Goal: Task Accomplishment & Management: Manage account settings

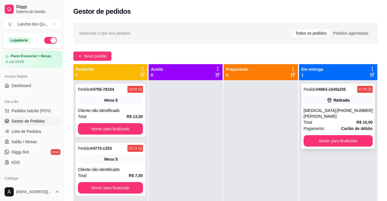
click at [337, 111] on div "[MEDICAL_DATA][PERSON_NAME]" at bounding box center [320, 113] width 33 height 11
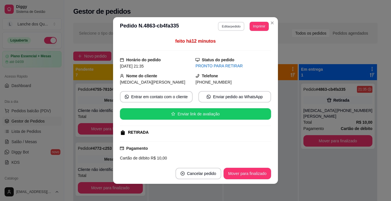
click at [229, 30] on button "Editar pedido" at bounding box center [231, 26] width 27 height 9
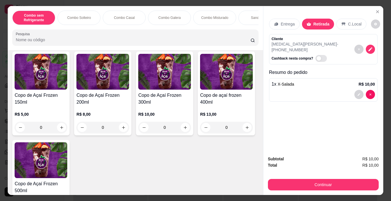
scroll to position [1346, 0]
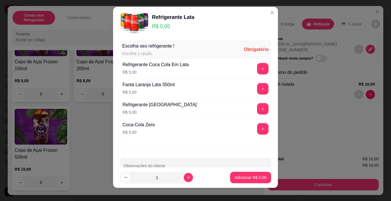
scroll to position [8, 0]
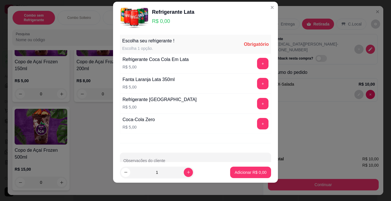
click at [255, 60] on div "+" at bounding box center [263, 63] width 16 height 11
click at [257, 66] on button "+" at bounding box center [262, 63] width 11 height 11
click at [250, 176] on button "Adicionar R$ 5,00" at bounding box center [250, 172] width 41 height 11
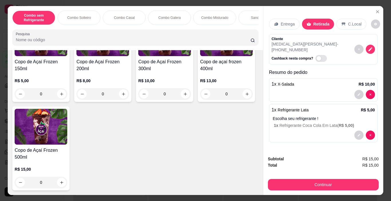
scroll to position [1403, 0]
click at [61, 96] on icon "increase-product-quantity" at bounding box center [62, 94] width 4 height 4
type input "1"
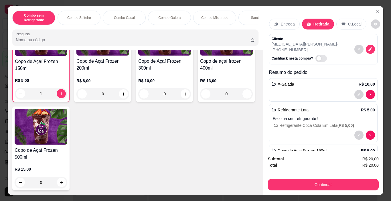
scroll to position [19, 0]
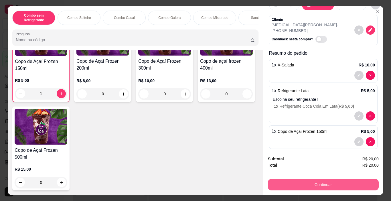
click at [318, 186] on button "Continuar" at bounding box center [323, 184] width 111 height 11
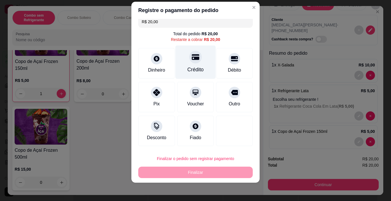
scroll to position [0, 0]
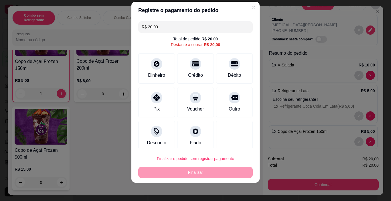
drag, startPoint x: 170, startPoint y: 26, endPoint x: 53, endPoint y: 24, distance: 117.4
click at [53, 24] on div "Registre o pagamento do pedido R$ 20,00 Total do pedido R$ 20,00 Restante a cob…" at bounding box center [195, 100] width 391 height 201
click at [154, 67] on div at bounding box center [156, 62] width 13 height 13
type input "R$ 12,00"
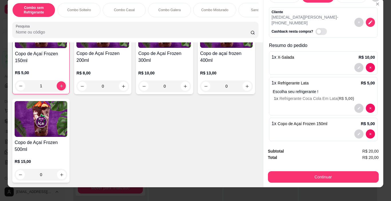
scroll to position [14, 0]
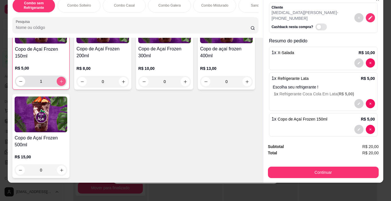
click at [58, 86] on button "increase-product-quantity" at bounding box center [61, 81] width 9 height 9
type input "2"
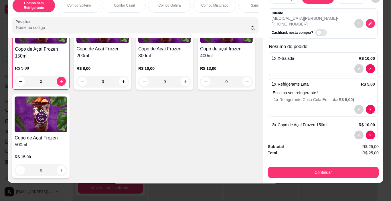
scroll to position [19, 0]
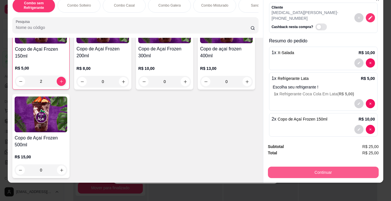
click at [307, 169] on button "Continuar" at bounding box center [323, 172] width 111 height 11
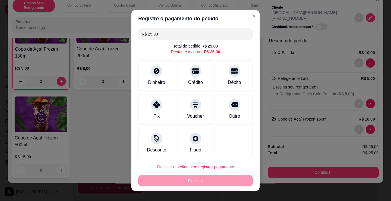
scroll to position [0, 0]
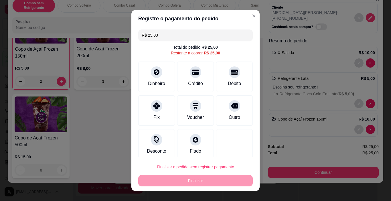
drag, startPoint x: 143, startPoint y: 38, endPoint x: 126, endPoint y: 39, distance: 17.2
click at [126, 39] on div "Registre o pagamento do pedido R$ 25,00 Total do pedido R$ 25,00 Restante a cob…" at bounding box center [195, 100] width 391 height 201
click at [157, 77] on div "Dinheiro" at bounding box center [157, 76] width 40 height 34
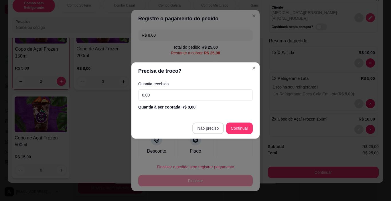
type input "R$ 17,00"
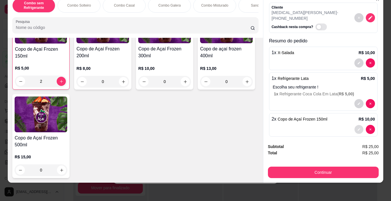
click at [357, 128] on icon "decrease-product-quantity" at bounding box center [358, 129] width 3 height 3
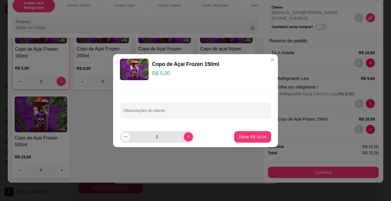
click at [128, 137] on icon "decrease-product-quantity" at bounding box center [126, 137] width 4 height 4
type input "1"
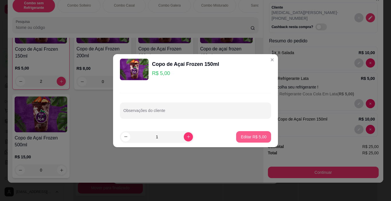
click at [250, 136] on p "Editar R$ 5,00" at bounding box center [254, 137] width 26 height 6
type input "1"
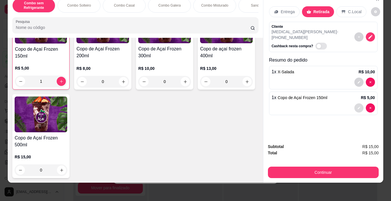
click at [357, 106] on icon "decrease-product-quantity" at bounding box center [358, 107] width 3 height 3
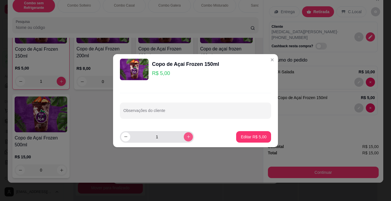
click at [186, 136] on icon "increase-product-quantity" at bounding box center [188, 137] width 4 height 4
type input "2"
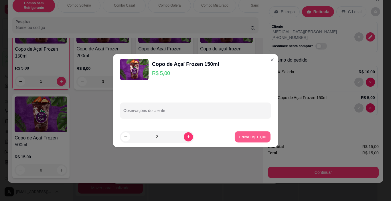
click at [247, 138] on p "Editar R$ 10,00" at bounding box center [252, 136] width 27 height 5
type input "2"
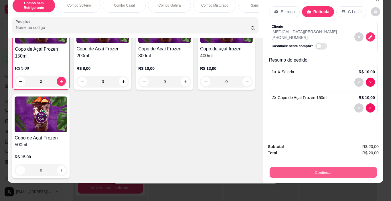
click at [348, 174] on button "Continuar" at bounding box center [322, 172] width 107 height 11
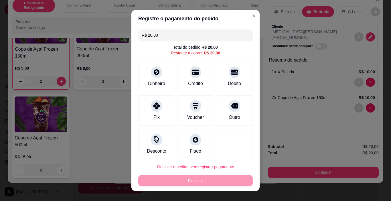
drag, startPoint x: 165, startPoint y: 35, endPoint x: 67, endPoint y: 32, distance: 98.3
click at [67, 32] on div "Registre o pagamento do pedido R$ 20,00 Total do pedido R$ 20,00 Restante a cob…" at bounding box center [195, 100] width 391 height 201
click at [157, 72] on icon at bounding box center [156, 70] width 7 height 7
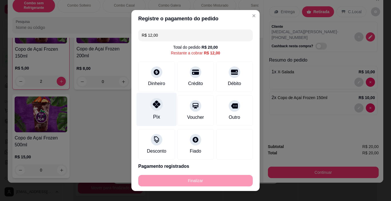
click at [155, 107] on icon at bounding box center [156, 104] width 7 height 7
type input "R$ 0,00"
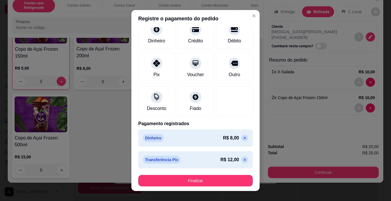
scroll to position [37, 0]
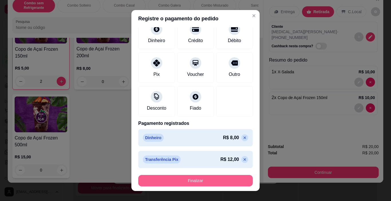
click at [211, 182] on button "Finalizar" at bounding box center [195, 180] width 115 height 11
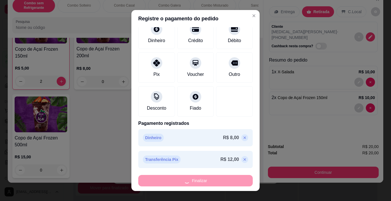
type input "0"
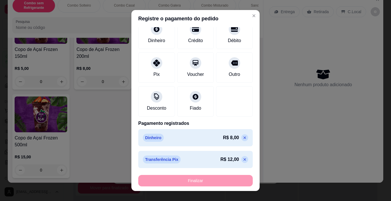
type input "-R$ 20,00"
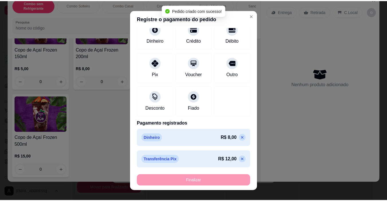
scroll to position [1403, 0]
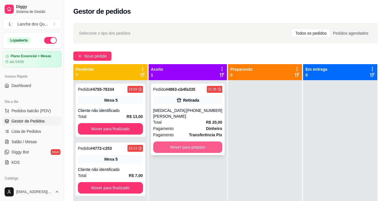
click at [199, 143] on button "Mover para preparo" at bounding box center [187, 146] width 69 height 11
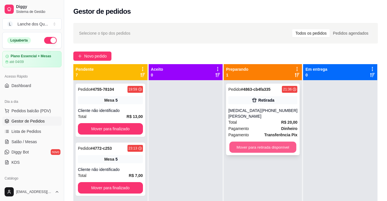
click at [265, 145] on button "Mover para retirada disponível" at bounding box center [262, 147] width 67 height 11
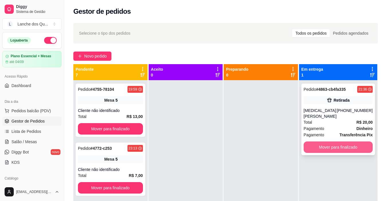
click at [341, 142] on button "Mover para finalizado" at bounding box center [338, 146] width 69 height 11
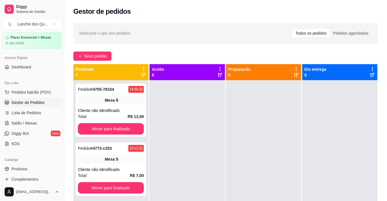
scroll to position [29, 0]
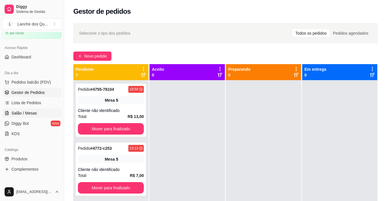
click at [32, 112] on span "Salão / Mesas" at bounding box center [23, 113] width 25 height 6
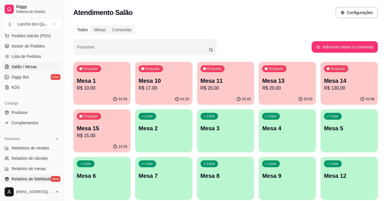
scroll to position [115, 0]
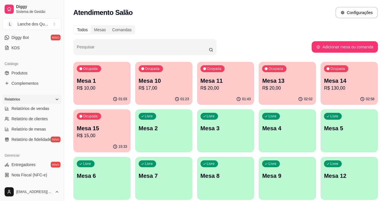
click at [42, 103] on div "Relatórios" at bounding box center [31, 99] width 59 height 9
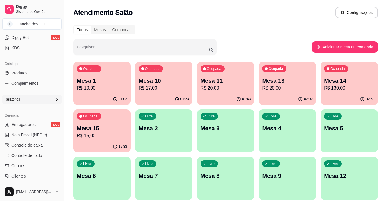
click at [24, 97] on div "Relatórios" at bounding box center [31, 99] width 59 height 9
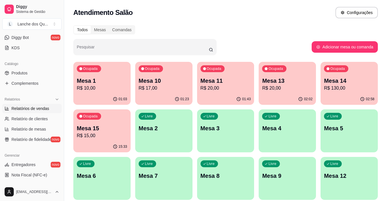
click at [29, 112] on link "Relatórios de vendas" at bounding box center [31, 108] width 59 height 9
select select "ALL"
select select "0"
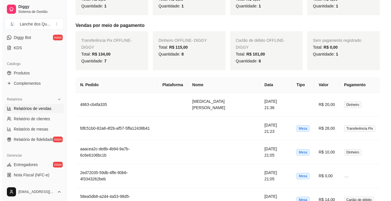
scroll to position [258, 0]
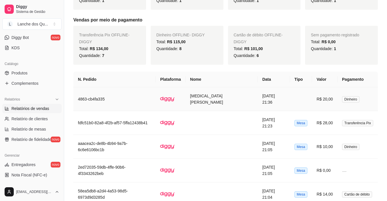
click at [326, 100] on td "R$ 20,00" at bounding box center [324, 99] width 25 height 24
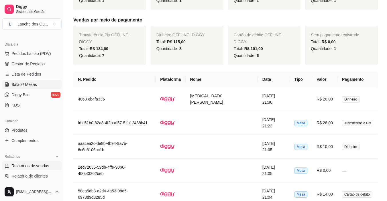
click at [31, 82] on span "Salão / Mesas" at bounding box center [23, 85] width 25 height 6
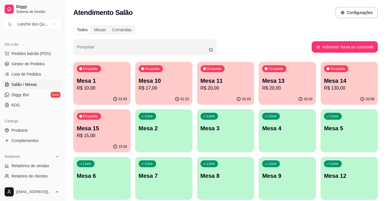
click at [170, 133] on div "Livre Mesa 2" at bounding box center [163, 127] width 57 height 36
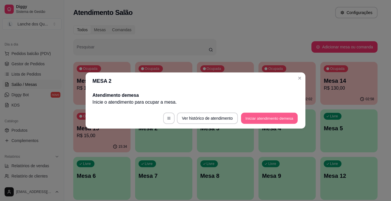
click at [273, 119] on button "Iniciar atendimento de mesa" at bounding box center [269, 118] width 57 height 11
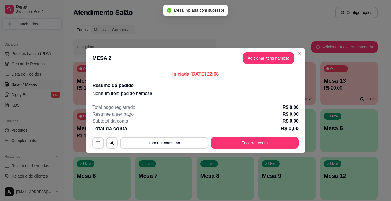
click at [275, 56] on button "Adicionar itens na mesa" at bounding box center [268, 57] width 51 height 11
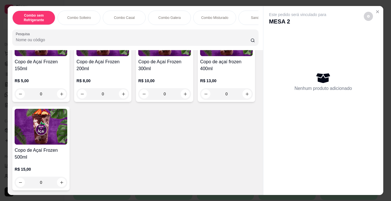
scroll to position [1492, 0]
click at [60, 92] on icon "increase-product-quantity" at bounding box center [62, 94] width 4 height 4
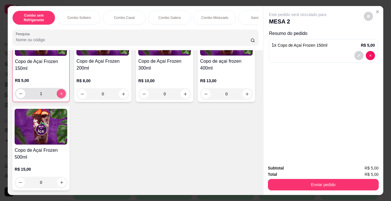
scroll to position [1492, 0]
click at [60, 93] on icon "increase-product-quantity" at bounding box center [61, 94] width 4 height 4
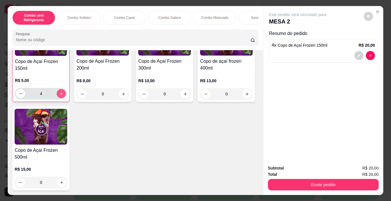
type input "5"
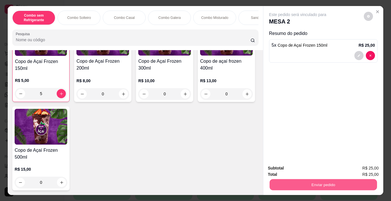
click at [320, 181] on button "Enviar pedido" at bounding box center [322, 184] width 107 height 11
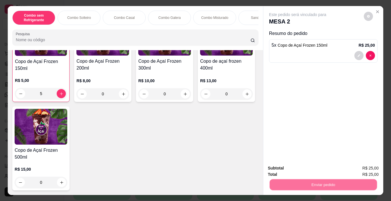
click at [294, 164] on button "Não registrar e enviar pedido" at bounding box center [305, 168] width 60 height 11
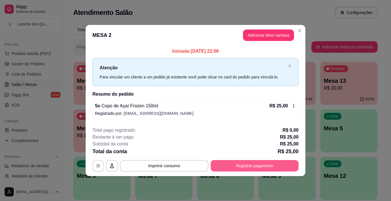
click at [261, 168] on button "Registrar pagamento" at bounding box center [255, 165] width 88 height 11
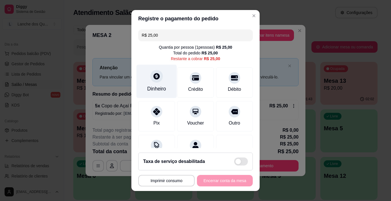
click at [156, 85] on div "Dinheiro" at bounding box center [156, 88] width 19 height 7
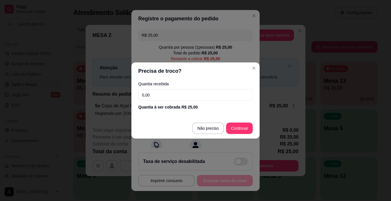
drag, startPoint x: 161, startPoint y: 98, endPoint x: 46, endPoint y: 99, distance: 115.1
click at [46, 99] on div "Precisa de troco? Quantia recebida 0,00 Quantia à ser cobrada R$ 25,00 Não prec…" at bounding box center [195, 100] width 391 height 201
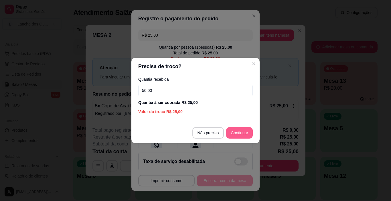
type input "50,00"
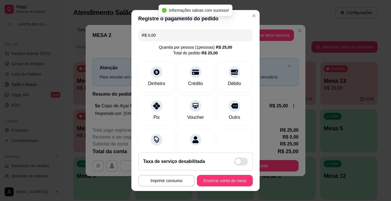
type input "R$ 0,00"
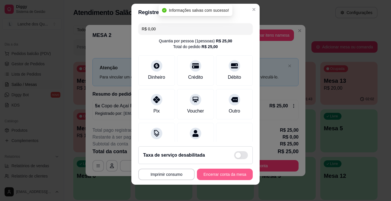
scroll to position [8, 0]
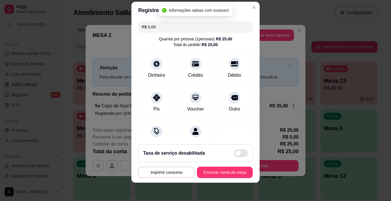
click at [224, 174] on button "Encerrar conta da mesa" at bounding box center [225, 172] width 56 height 11
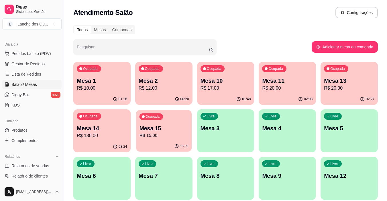
click at [176, 140] on div "Ocupada Mesa 15 R$ 15,00" at bounding box center [164, 125] width 56 height 31
click at [91, 129] on p "Mesa 14" at bounding box center [102, 128] width 50 height 8
click at [97, 77] on p "Mesa 1" at bounding box center [102, 81] width 50 height 8
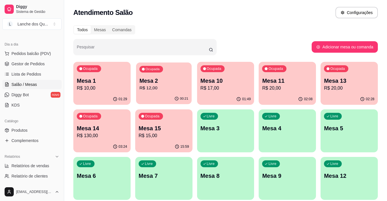
click at [185, 84] on p "Mesa 2" at bounding box center [163, 81] width 49 height 8
click at [222, 82] on p "Mesa 10" at bounding box center [225, 81] width 50 height 8
click at [168, 90] on p "R$ 12,00" at bounding box center [164, 88] width 50 height 7
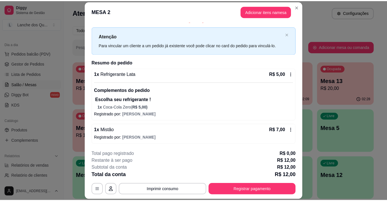
scroll to position [0, 0]
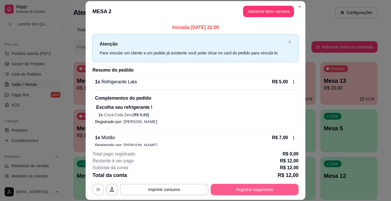
click at [286, 191] on button "Registrar pagamento" at bounding box center [255, 189] width 88 height 11
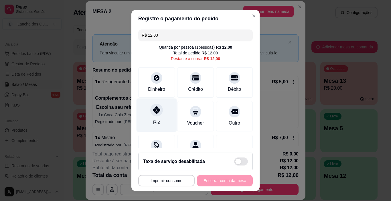
click at [161, 113] on div "Pix" at bounding box center [157, 116] width 40 height 34
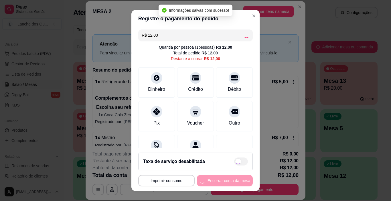
type input "R$ 0,00"
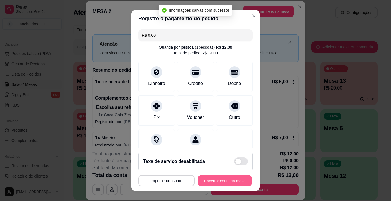
click at [224, 182] on button "Encerrar conta da mesa" at bounding box center [225, 180] width 54 height 11
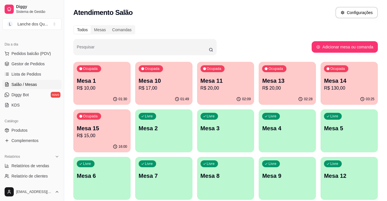
click at [117, 86] on p "R$ 10,00" at bounding box center [102, 88] width 50 height 7
